Goal: Information Seeking & Learning: Learn about a topic

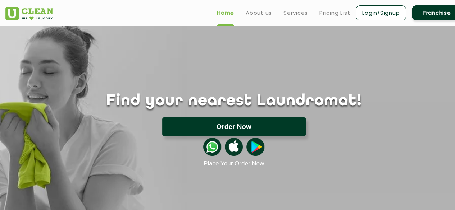
click at [251, 126] on button "Order Now" at bounding box center [233, 127] width 143 height 19
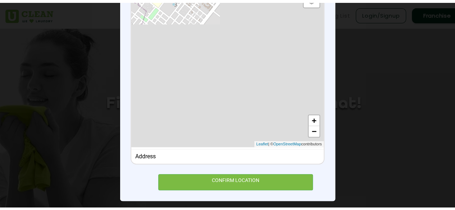
scroll to position [108, 0]
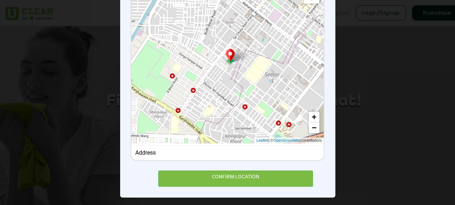
click at [364, 66] on div "× Set Delivery location Default Satellite + − Leaflet | © OpenStreetMap contrib…" at bounding box center [227, 102] width 455 height 205
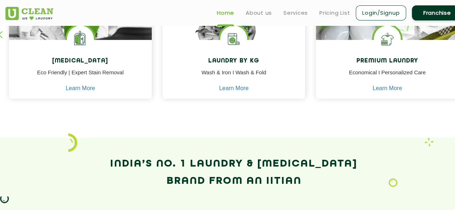
scroll to position [370, 0]
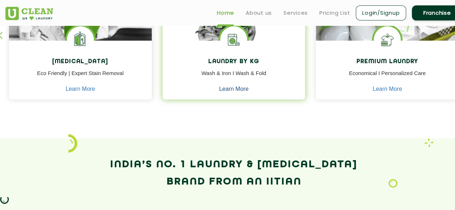
click at [236, 88] on link "Learn More" at bounding box center [233, 89] width 29 height 6
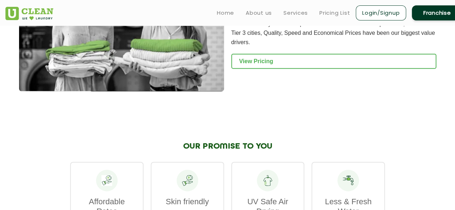
scroll to position [1037, 0]
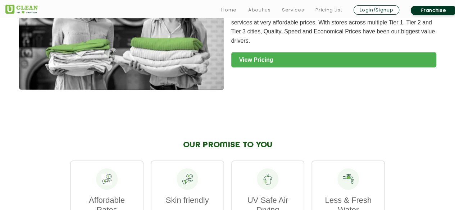
click at [270, 64] on link "View Pricing" at bounding box center [333, 59] width 205 height 15
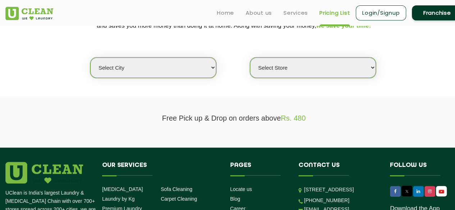
scroll to position [167, 0]
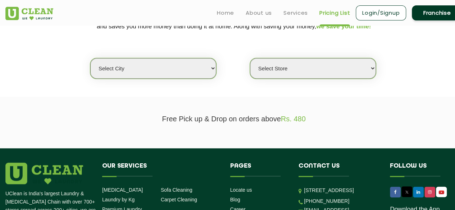
click at [191, 66] on select "Select city Aalo Abu Dhabi Agartala Agra Ahmedabad Akola Aligarh Alwar - UClean…" at bounding box center [153, 68] width 126 height 20
select select "129"
click at [257, 115] on p "Free Pick up & Drop on orders above Rs. 480" at bounding box center [233, 119] width 456 height 8
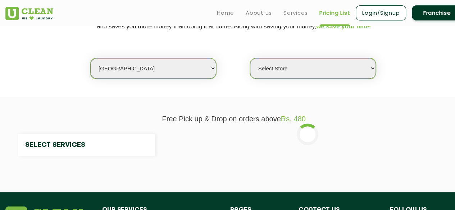
select select "0"
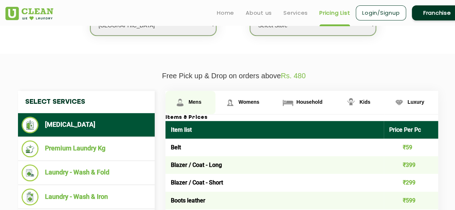
scroll to position [203, 0]
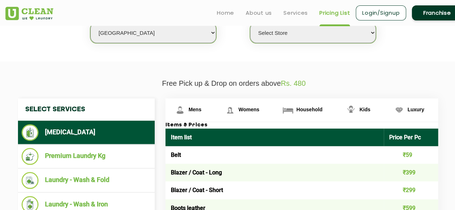
click at [190, 38] on select "Select city Aalo Abu Dhabi Agartala Agra Ahmedabad Akola Aligarh Alwar - UClean…" at bounding box center [153, 33] width 126 height 20
